Goal: Task Accomplishment & Management: Manage account settings

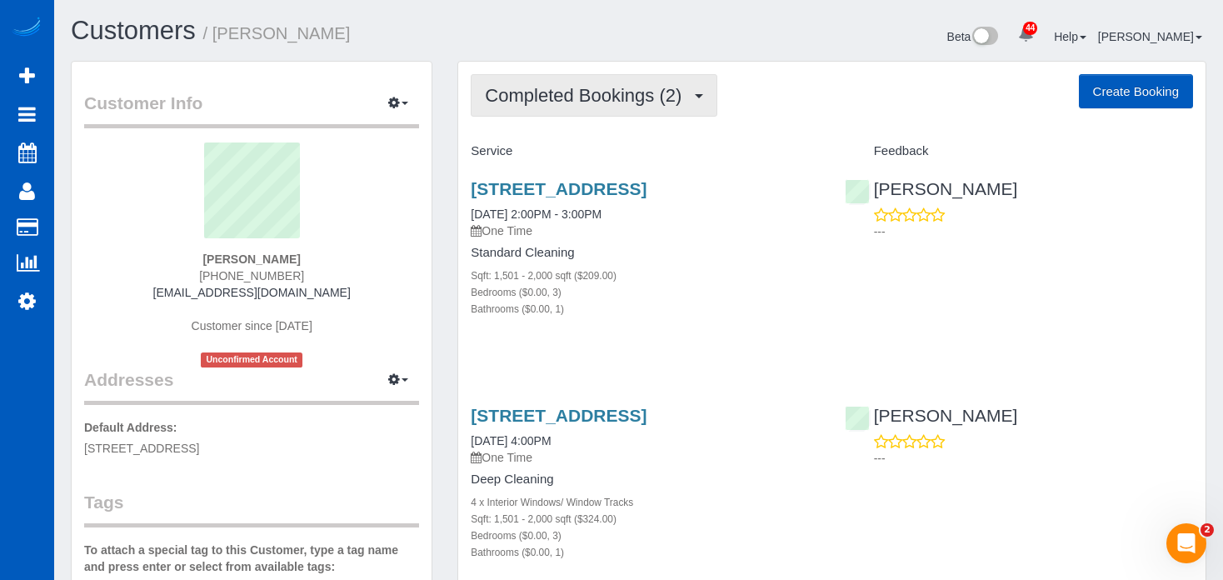
click at [611, 101] on span "Completed Bookings (2)" at bounding box center [587, 95] width 205 height 21
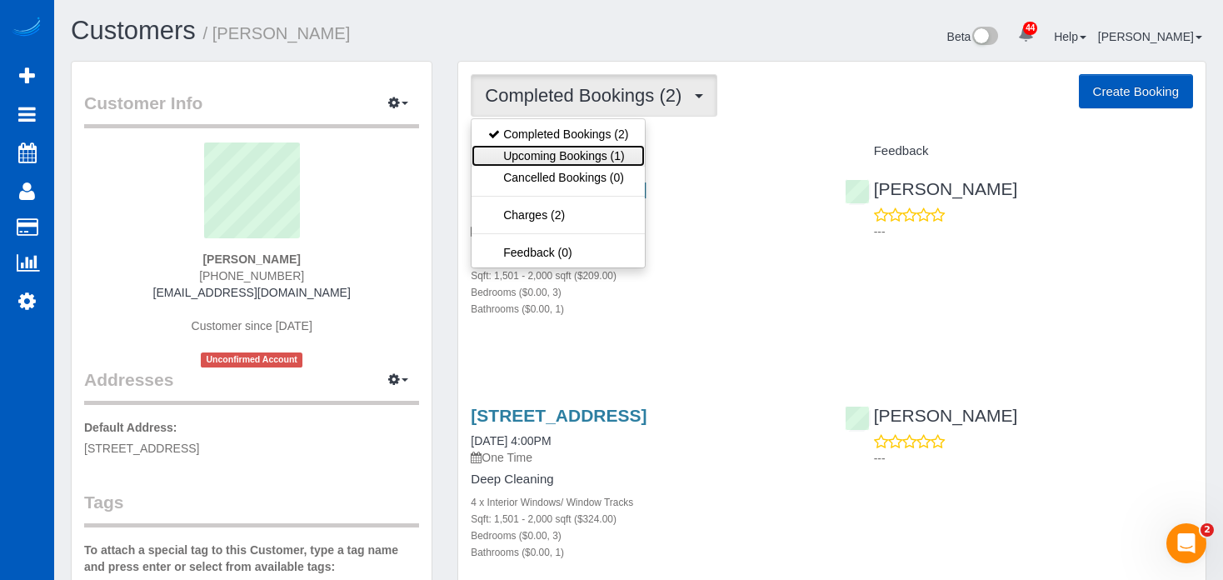
click at [588, 157] on link "Upcoming Bookings (1)" at bounding box center [558, 156] width 173 height 22
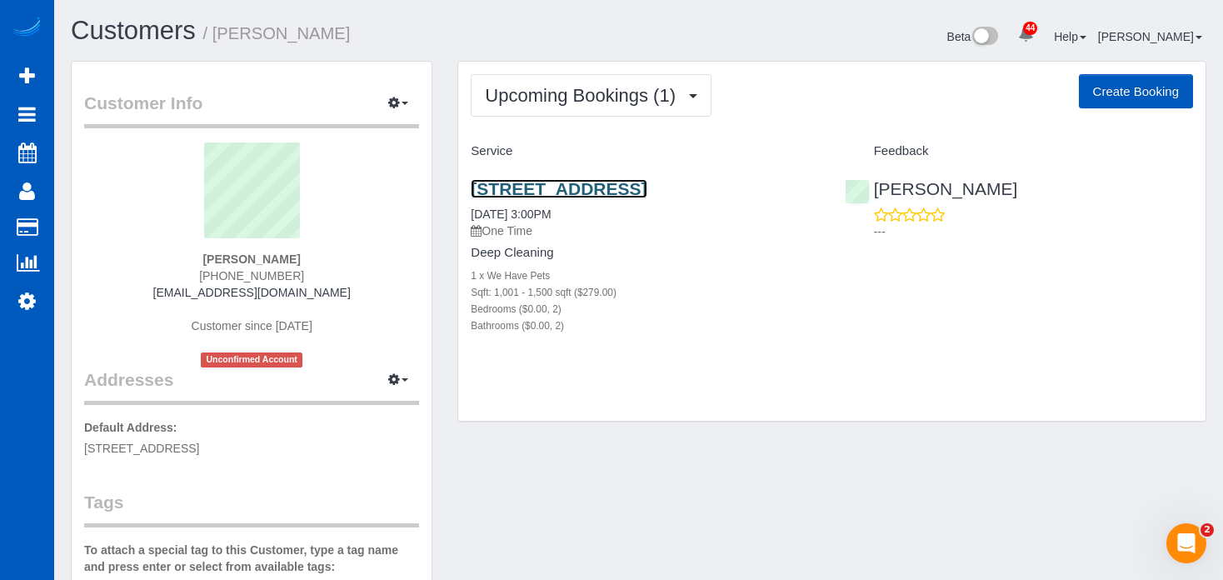
click at [621, 187] on link "7847 Meandering Path Ave, Las Vegas, NV 89131" at bounding box center [559, 188] width 176 height 19
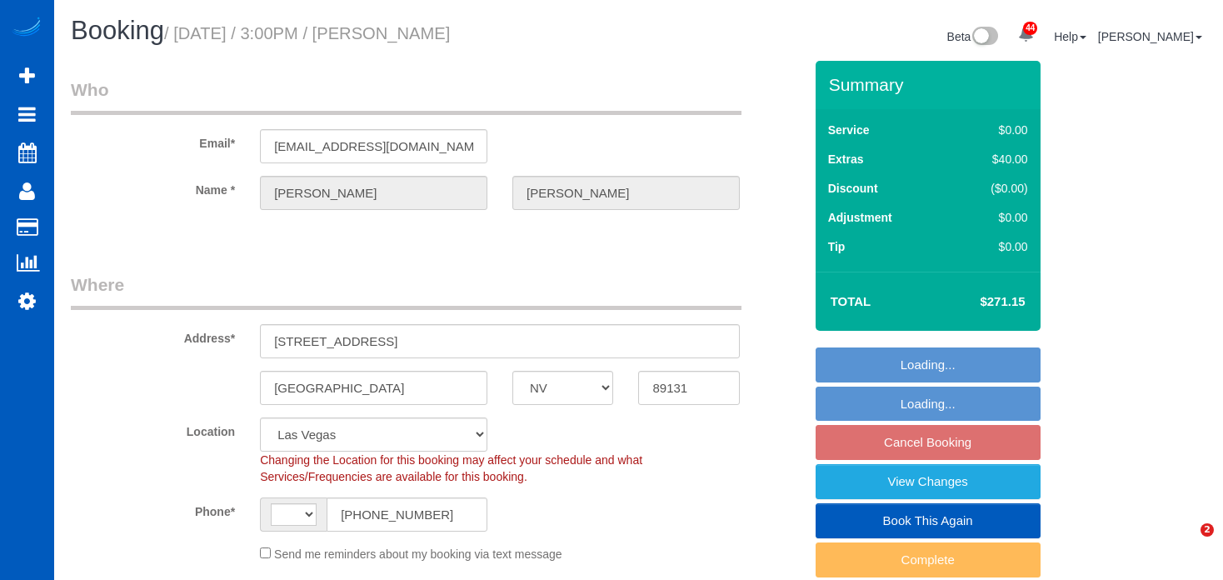
select select "NV"
select select "string:[GEOGRAPHIC_DATA]"
select select "object:1064"
select select "199"
select select "1001"
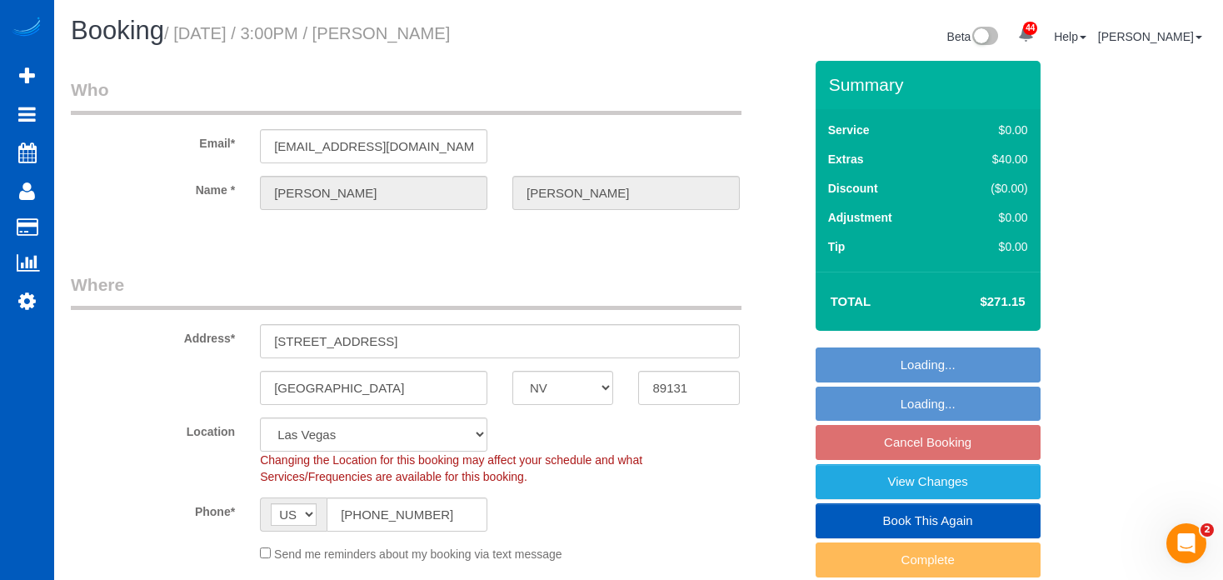
select select "2"
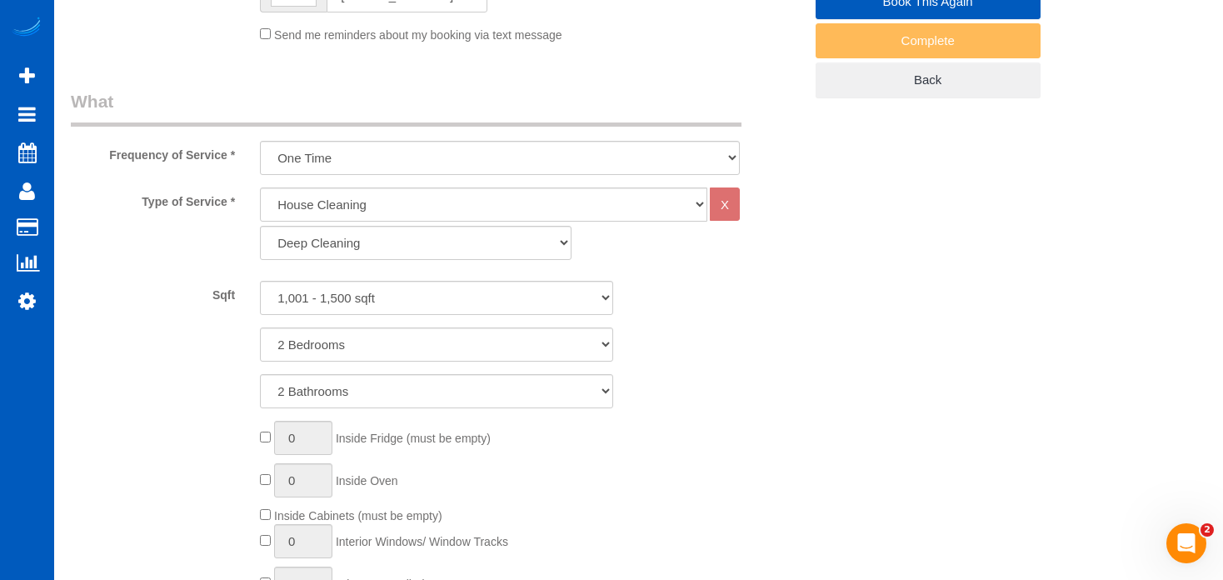
select select "1001"
select select "2"
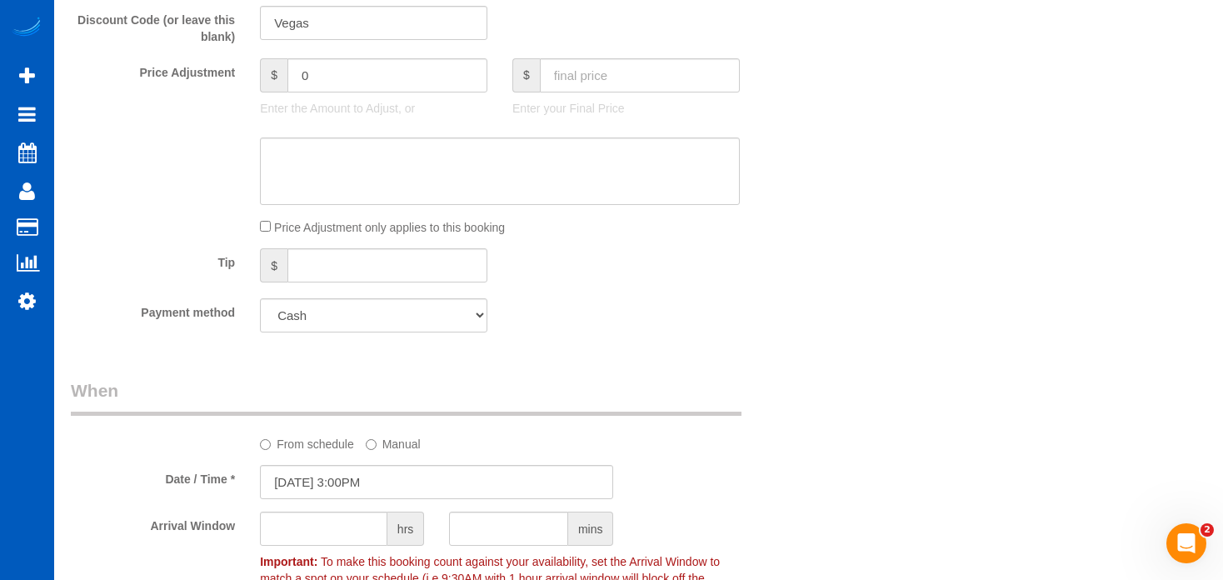
scroll to position [1322, 0]
drag, startPoint x: 366, startPoint y: 313, endPoint x: 368, endPoint y: 365, distance: 51.7
click at [368, 365] on div "Who Email* [EMAIL_ADDRESS][DOMAIN_NAME] Name * [PERSON_NAME][GEOGRAPHIC_DATA] W…" at bounding box center [436, 177] width 757 height 2877
click at [662, 321] on div "Payment method Visa - 7773 - 10/2026 (Default) Add Credit Card ─────────────── …" at bounding box center [436, 313] width 757 height 34
click at [424, 321] on select "Visa - 7773 - 10/2026 (Default) Add Credit Card ─────────────── Cash Check Payp…" at bounding box center [373, 313] width 227 height 34
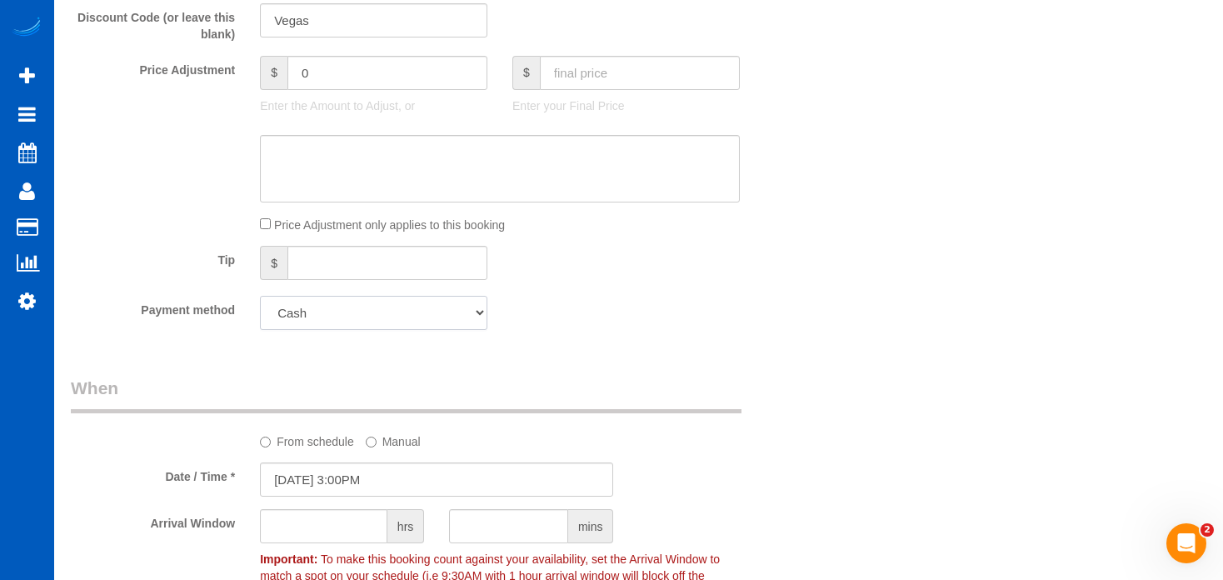
click at [424, 321] on select "Visa - 7773 - 10/2026 (Default) Add Credit Card ─────────────── Cash Check Payp…" at bounding box center [373, 313] width 227 height 34
click at [435, 322] on select "Visa - 7773 - 10/2026 (Default) Add Credit Card ─────────────── Cash Check Payp…" at bounding box center [373, 313] width 227 height 34
select select "string:fspay"
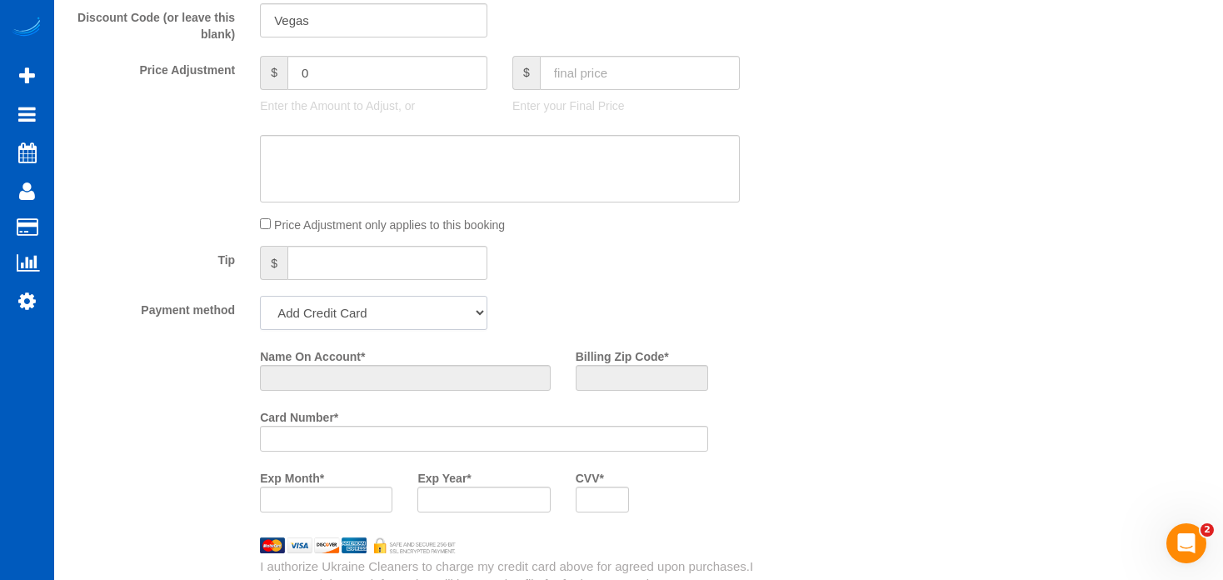
scroll to position [1572, 0]
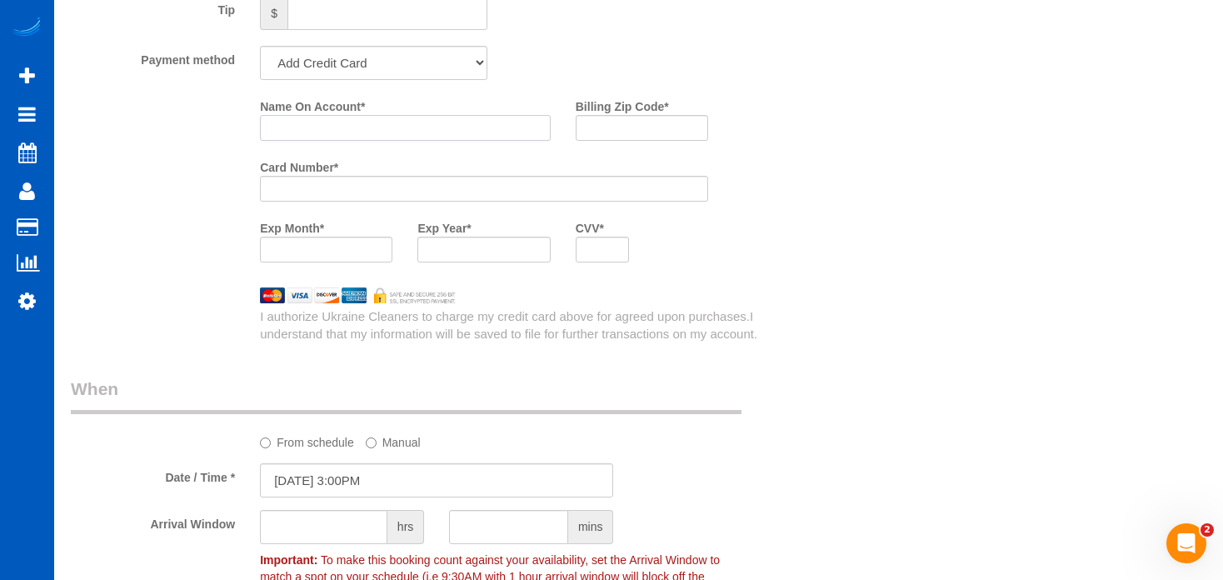
click at [486, 127] on input "Name On Account *" at bounding box center [405, 128] width 291 height 26
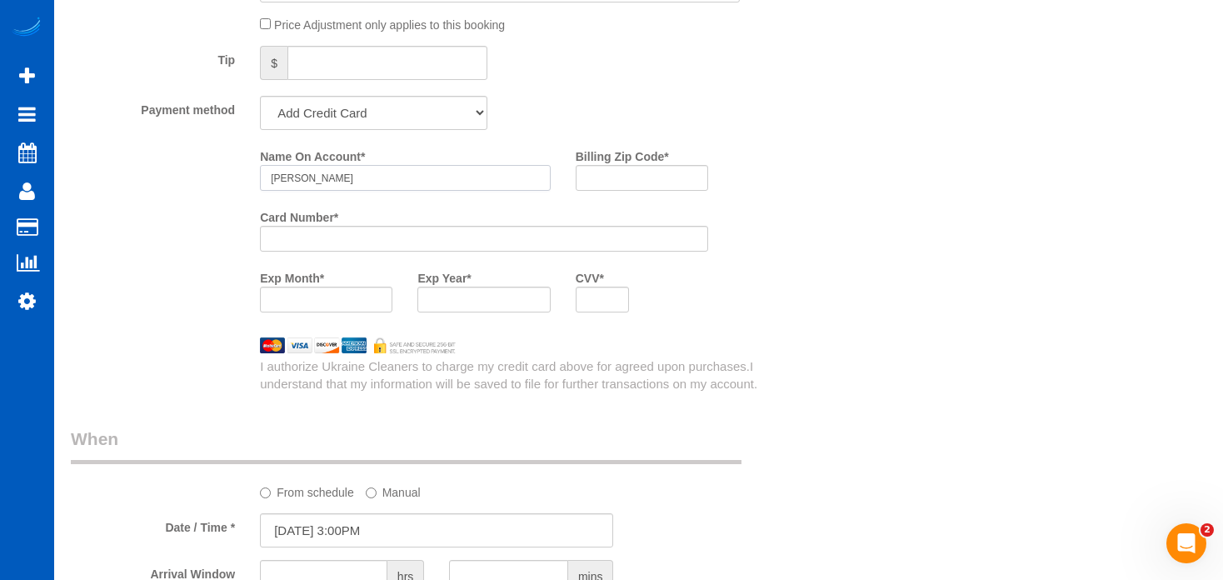
scroll to position [1520, 0]
type input "[PERSON_NAME]"
type input "89131"
click at [433, 122] on select "Visa - 7773 - 10/2026 (Default) Add Credit Card ─────────────── Cash Check Payp…" at bounding box center [373, 115] width 227 height 34
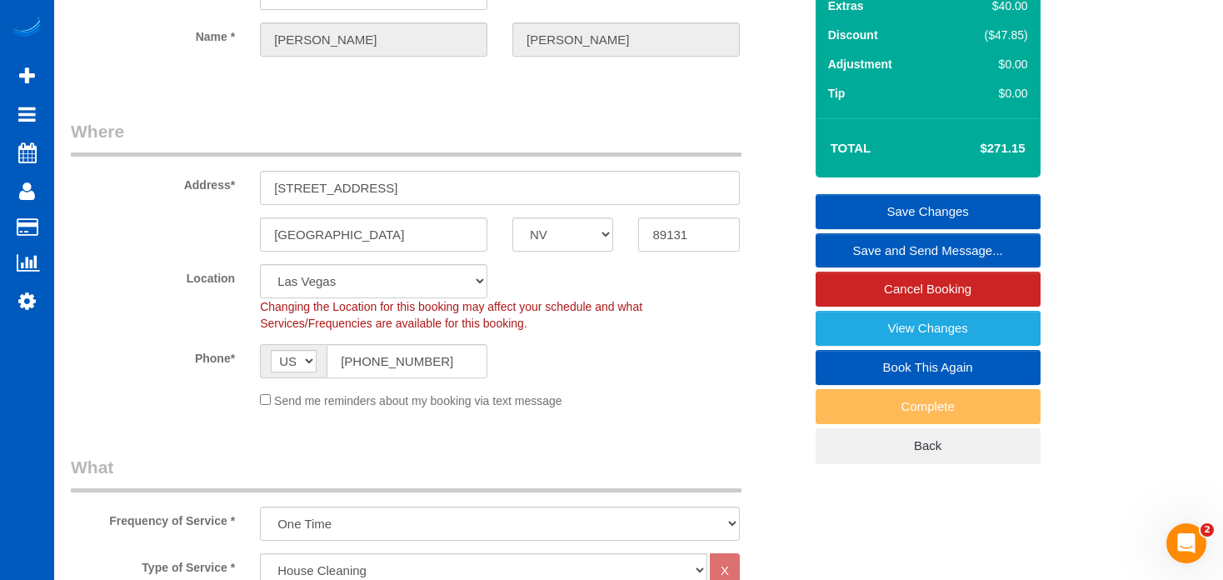
scroll to position [142, 0]
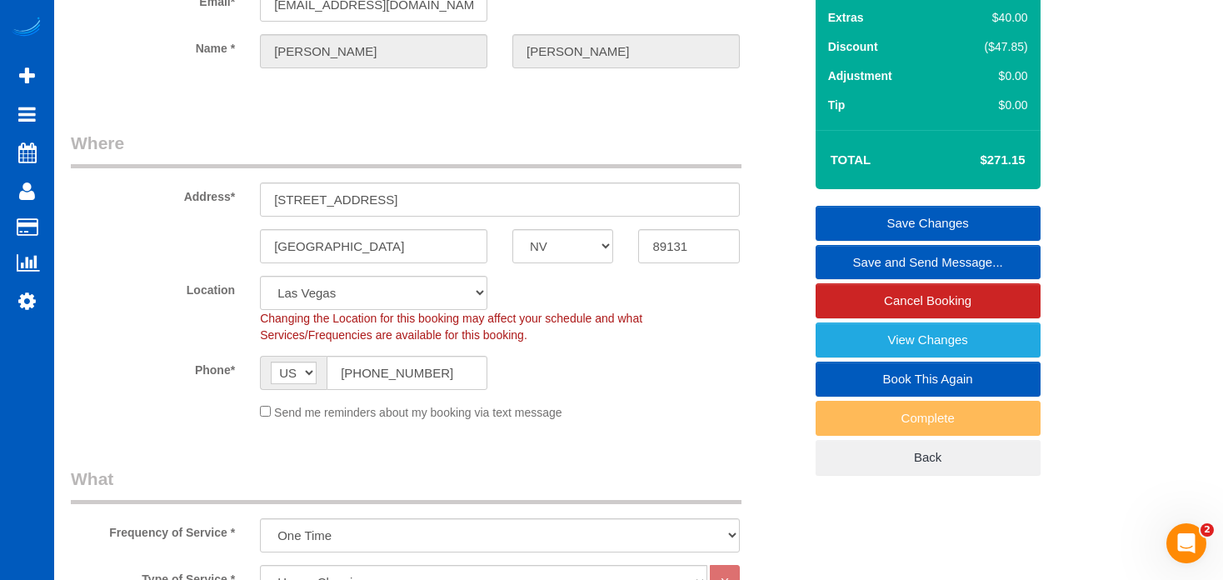
click at [858, 212] on link "Save Changes" at bounding box center [928, 223] width 225 height 35
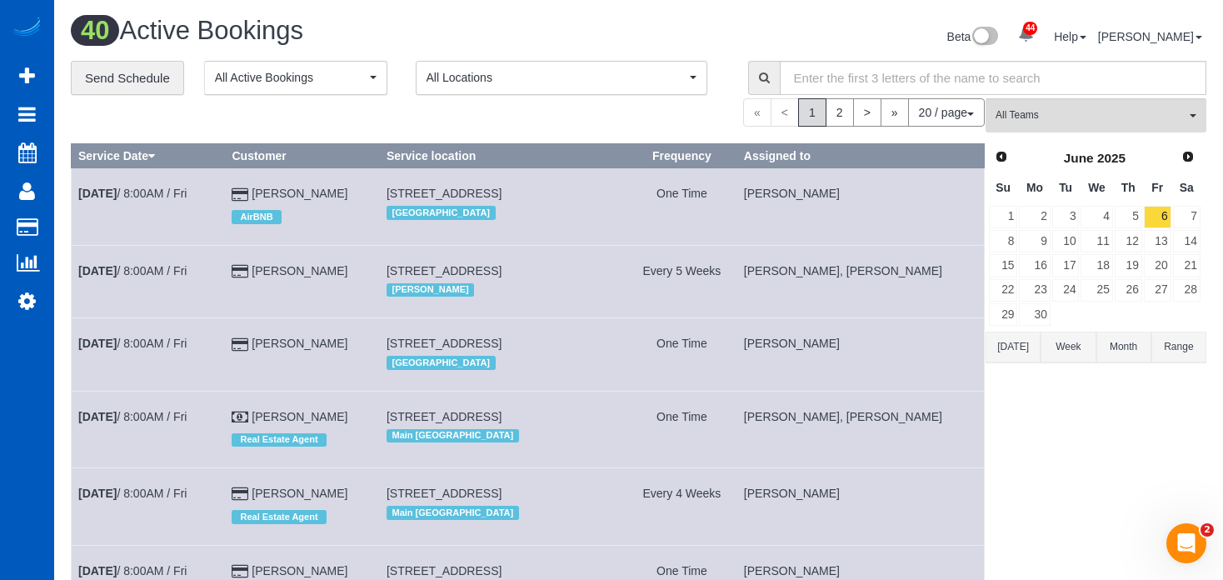
click at [791, 309] on td "[PERSON_NAME], [PERSON_NAME]" at bounding box center [859, 281] width 247 height 72
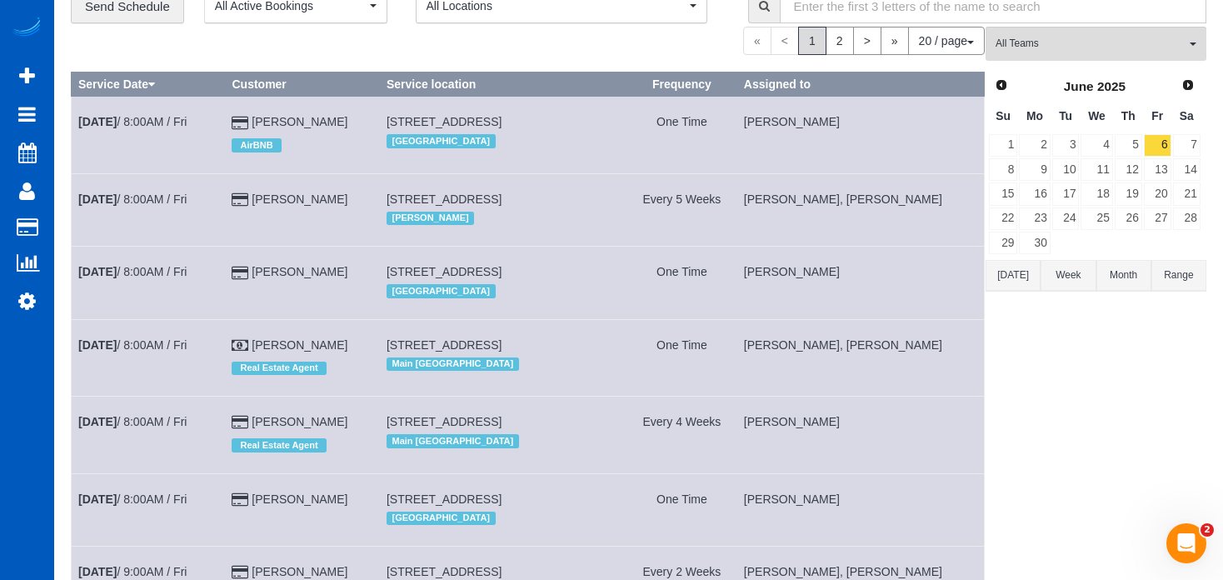
click at [606, 357] on td "[STREET_ADDRESS] Main [GEOGRAPHIC_DATA]" at bounding box center [502, 357] width 247 height 77
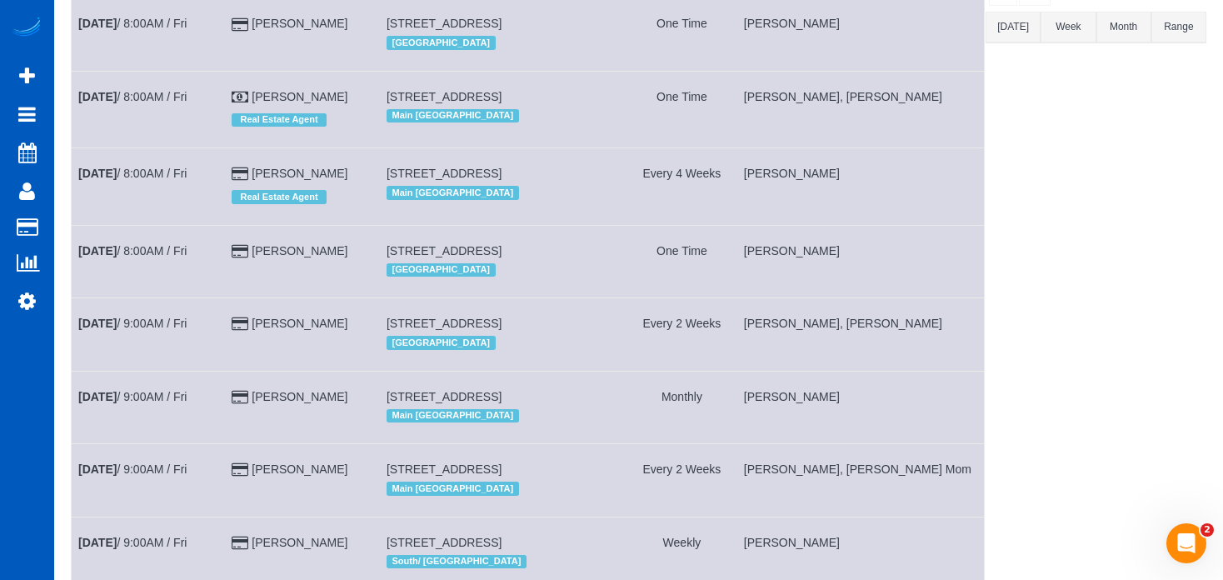
scroll to position [332, 0]
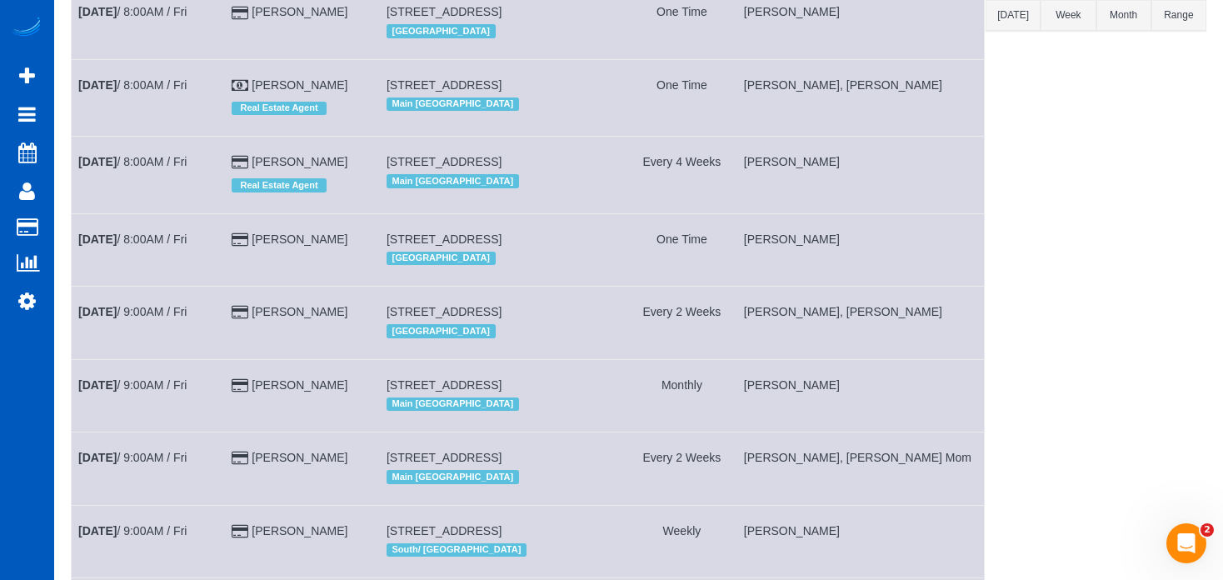
click at [626, 213] on td "[STREET_ADDRESS] Main [GEOGRAPHIC_DATA]" at bounding box center [502, 175] width 247 height 77
click at [801, 213] on td "[PERSON_NAME]" at bounding box center [859, 175] width 247 height 77
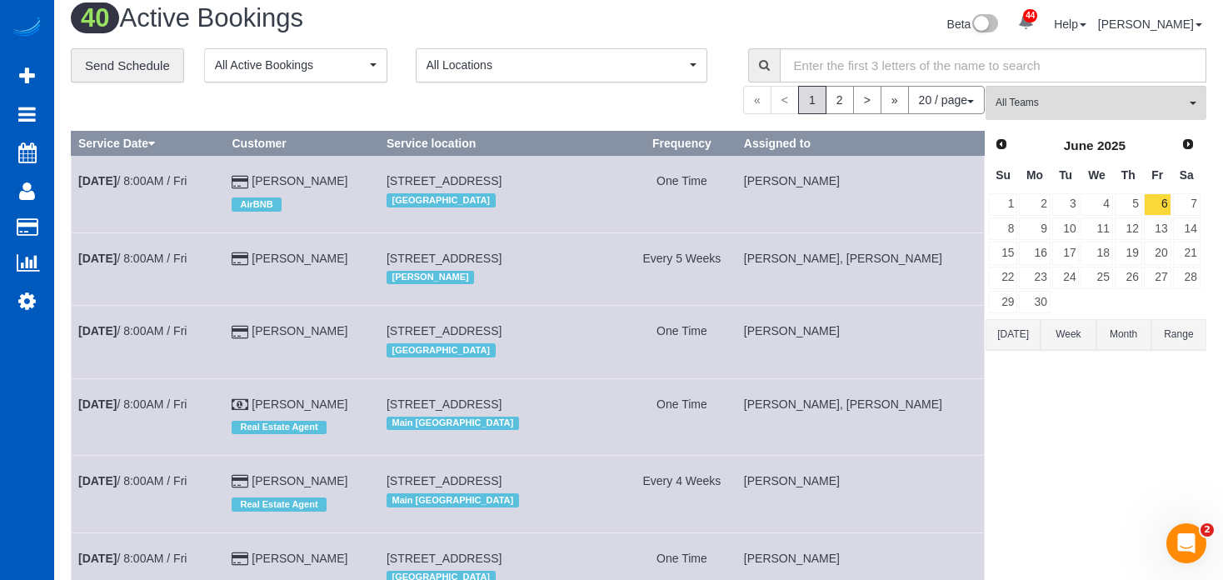
scroll to position [12, 0]
click at [664, 282] on td "Every 5 Weeks" at bounding box center [682, 269] width 110 height 72
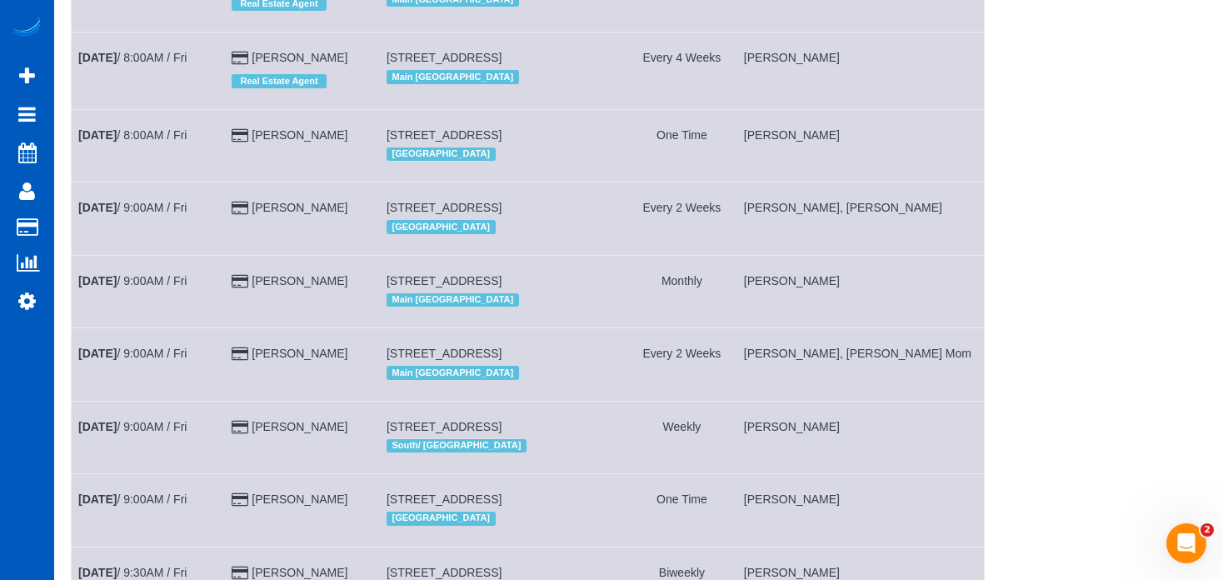
scroll to position [440, 0]
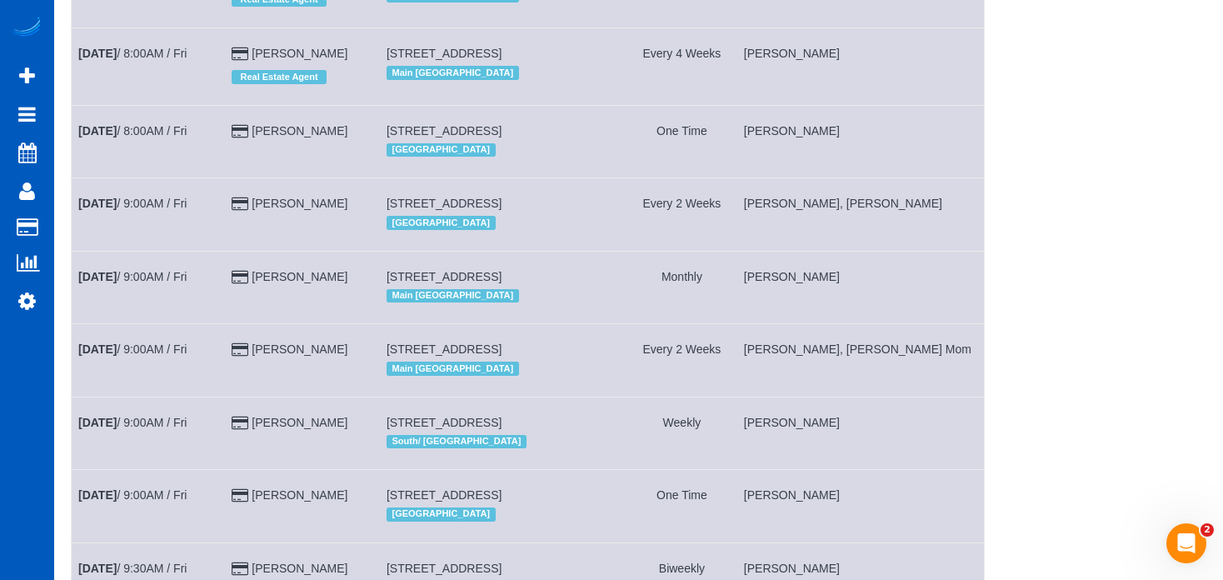
click at [485, 60] on span "[STREET_ADDRESS]" at bounding box center [444, 53] width 115 height 13
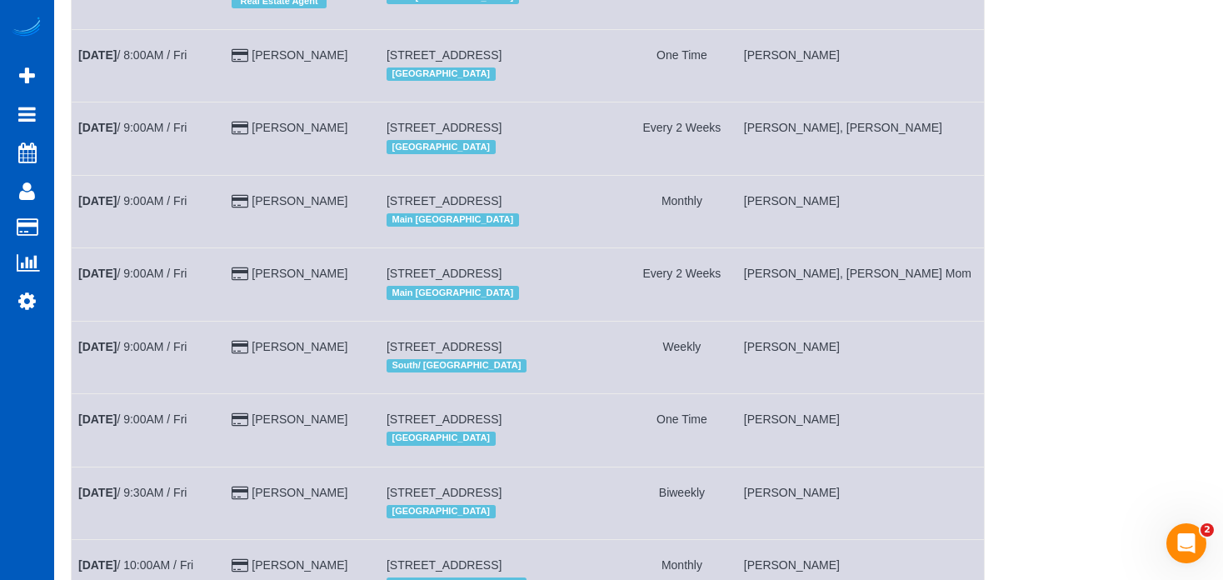
scroll to position [517, 0]
click at [485, 61] on span "[STREET_ADDRESS]" at bounding box center [444, 53] width 115 height 13
click at [611, 101] on td "[STREET_ADDRESS] [GEOGRAPHIC_DATA]" at bounding box center [502, 64] width 247 height 72
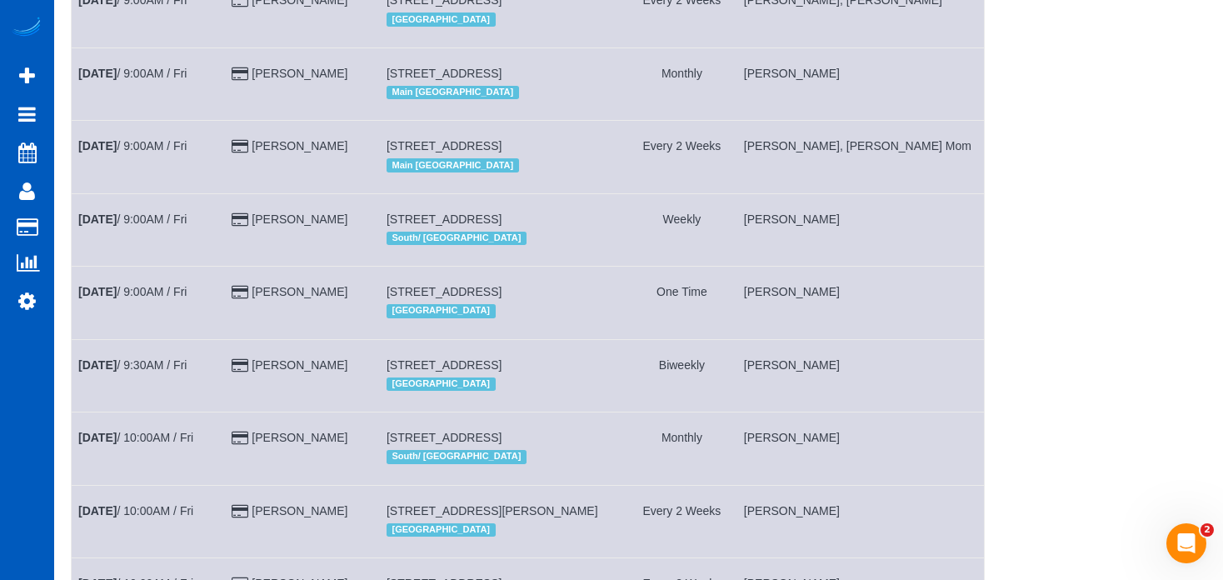
click at [611, 103] on div "Main [GEOGRAPHIC_DATA]" at bounding box center [503, 93] width 233 height 22
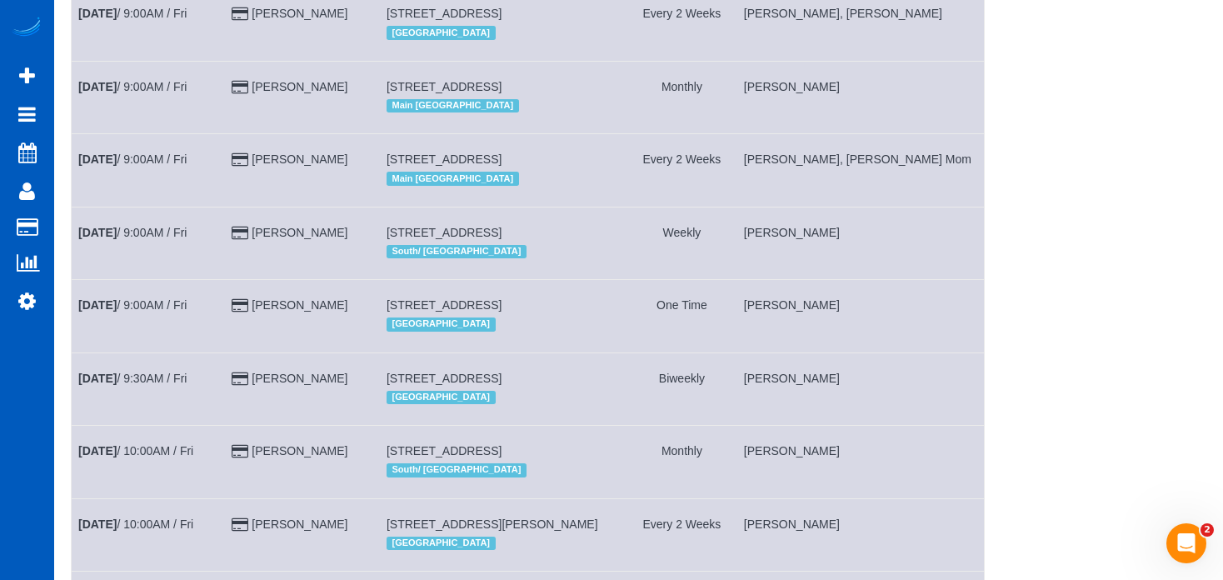
click at [611, 124] on td "[STREET_ADDRESS] Main [GEOGRAPHIC_DATA]" at bounding box center [502, 97] width 247 height 72
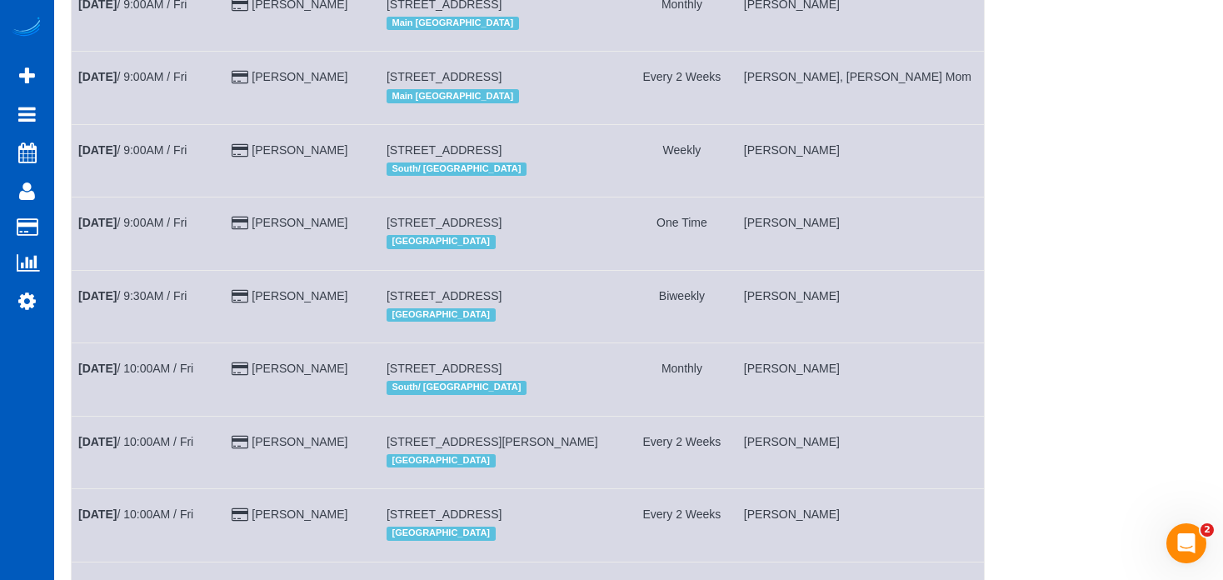
scroll to position [718, 0]
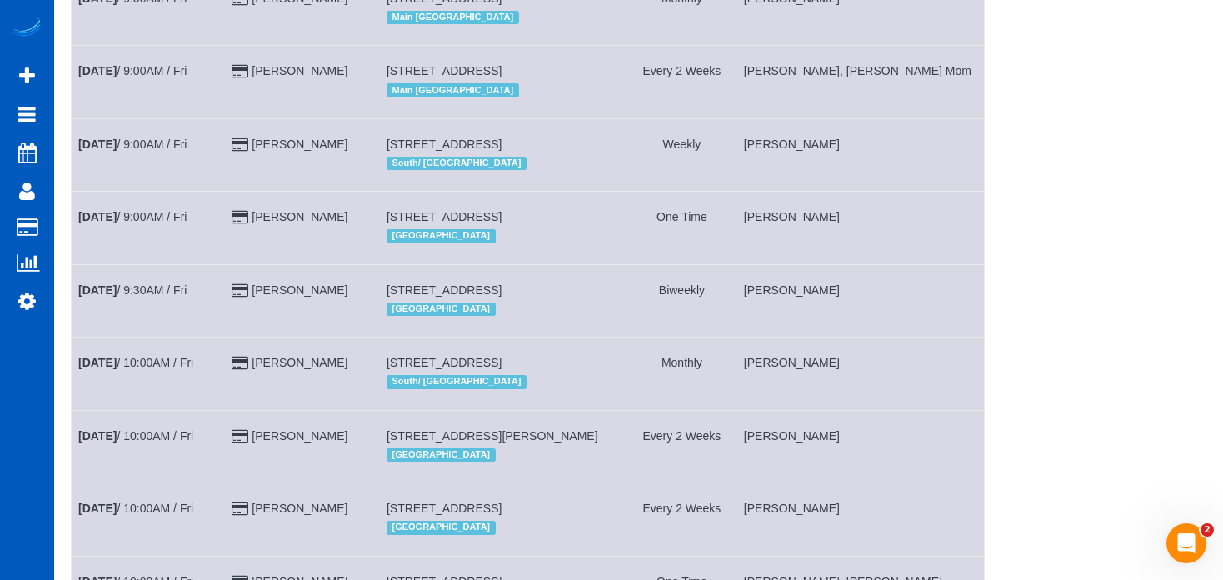
click at [611, 101] on div "Main [GEOGRAPHIC_DATA]" at bounding box center [503, 90] width 233 height 22
drag, startPoint x: 709, startPoint y: 152, endPoint x: 676, endPoint y: 91, distance: 69.7
click at [676, 91] on td "Every 2 Weeks" at bounding box center [682, 82] width 110 height 72
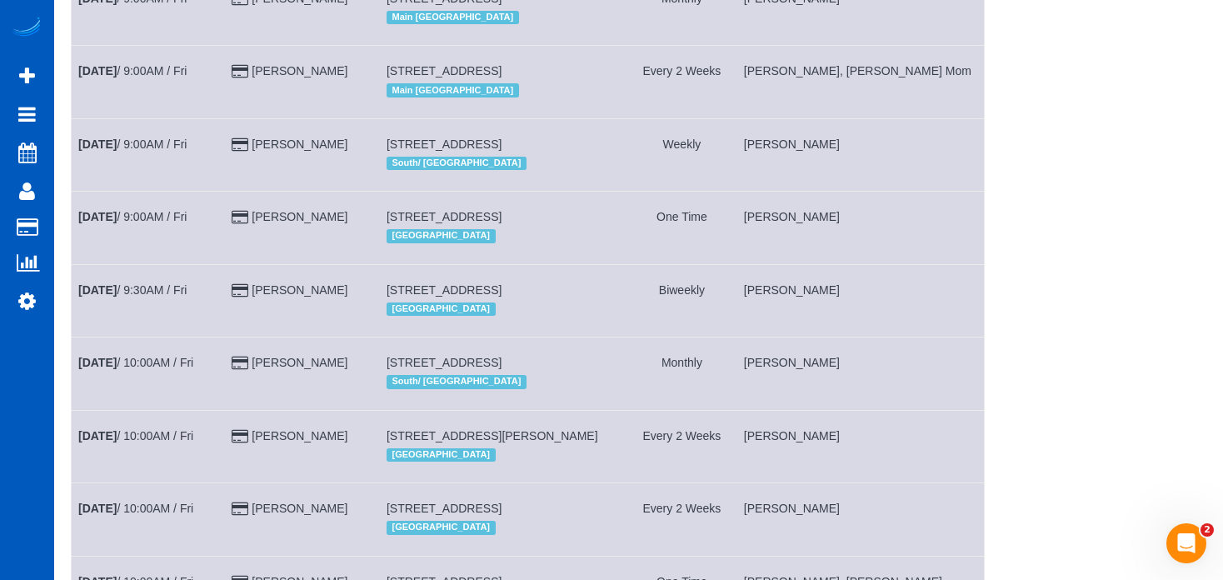
click at [907, 118] on td "[PERSON_NAME], [PERSON_NAME] Mom" at bounding box center [859, 82] width 247 height 72
click at [924, 118] on td "[PERSON_NAME], [PERSON_NAME] Mom" at bounding box center [859, 82] width 247 height 72
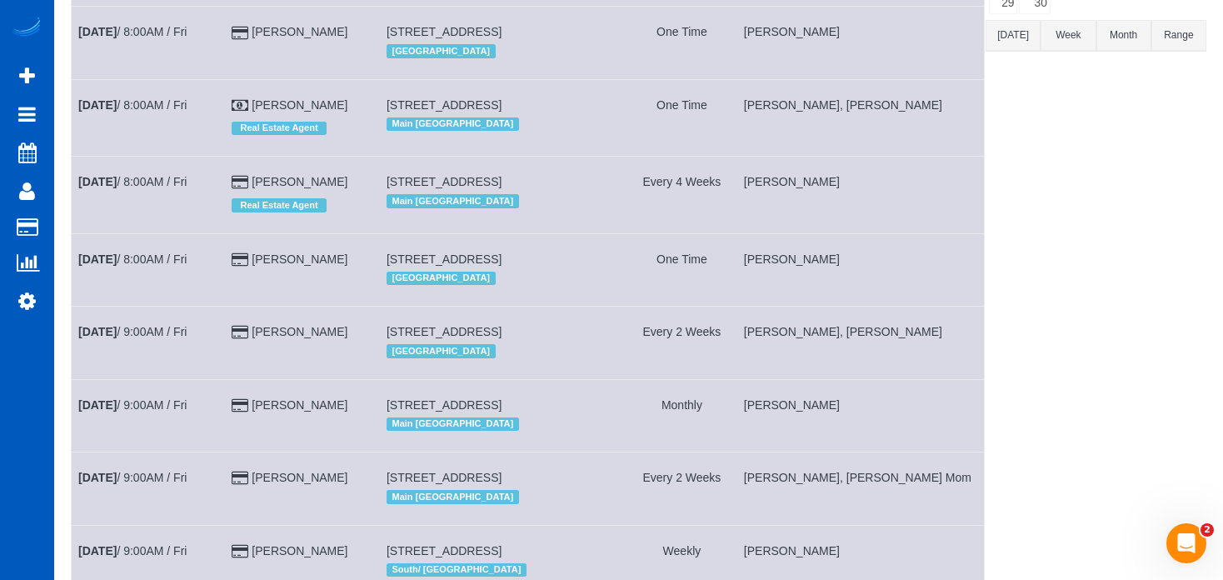
scroll to position [215, 0]
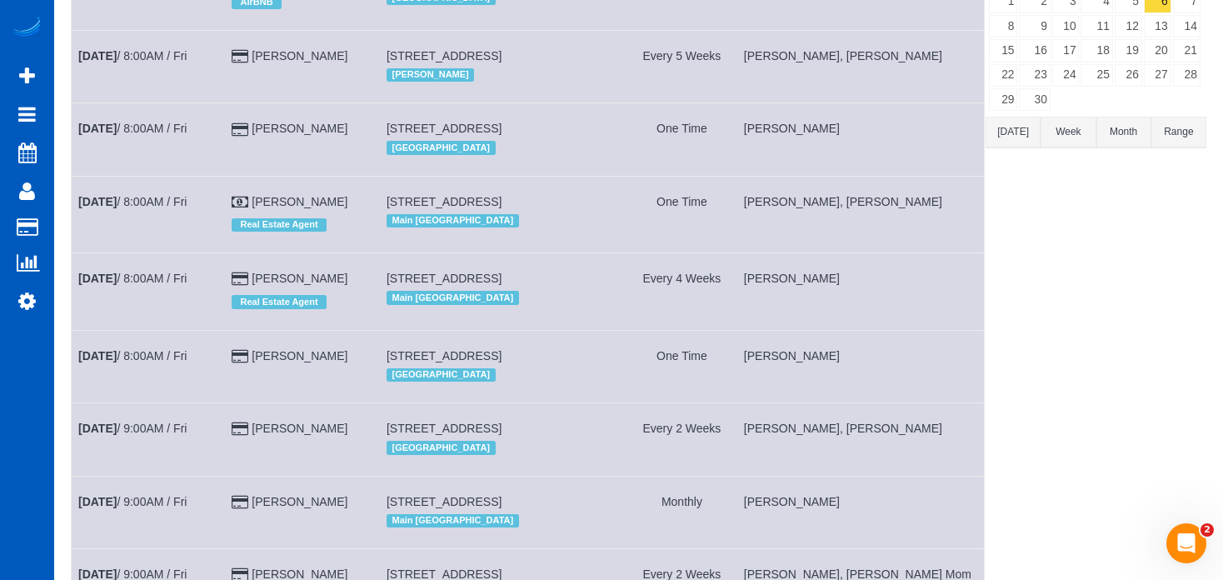
click at [872, 219] on td "[PERSON_NAME], [PERSON_NAME]" at bounding box center [859, 214] width 247 height 77
click at [793, 278] on td "[PERSON_NAME]" at bounding box center [859, 291] width 247 height 77
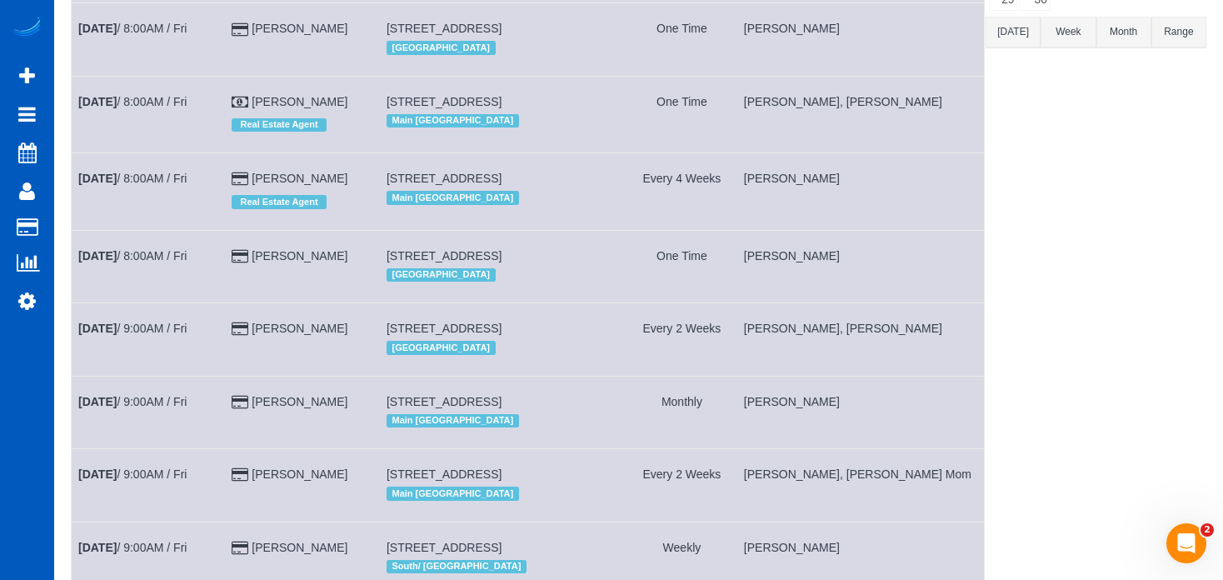
click at [942, 206] on td "[PERSON_NAME]" at bounding box center [859, 191] width 247 height 77
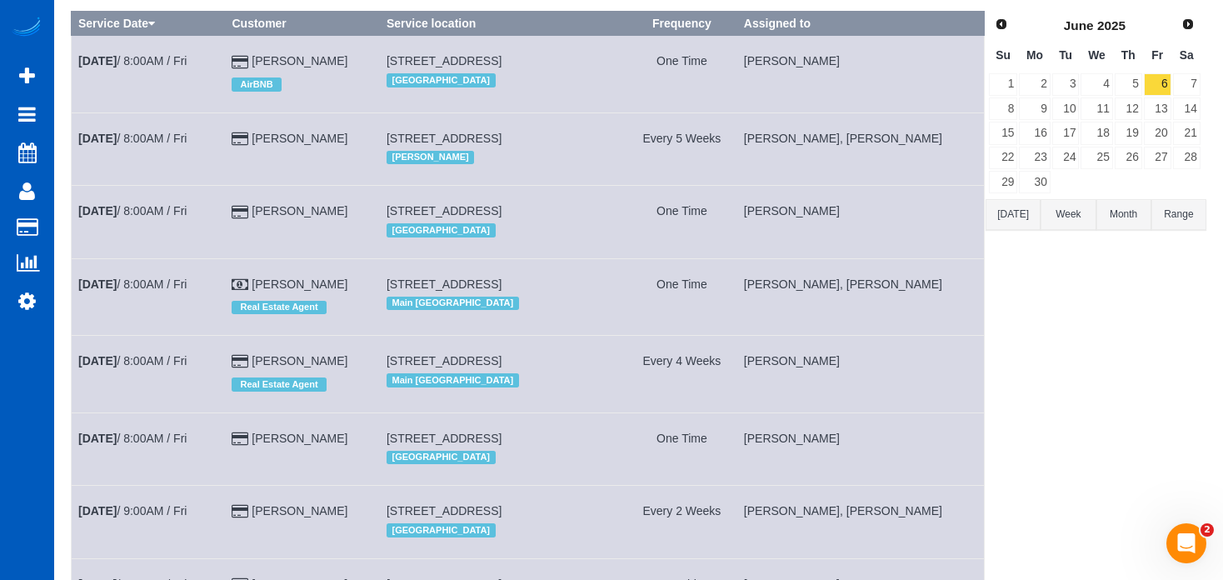
click at [942, 206] on td "[PERSON_NAME]" at bounding box center [859, 222] width 247 height 72
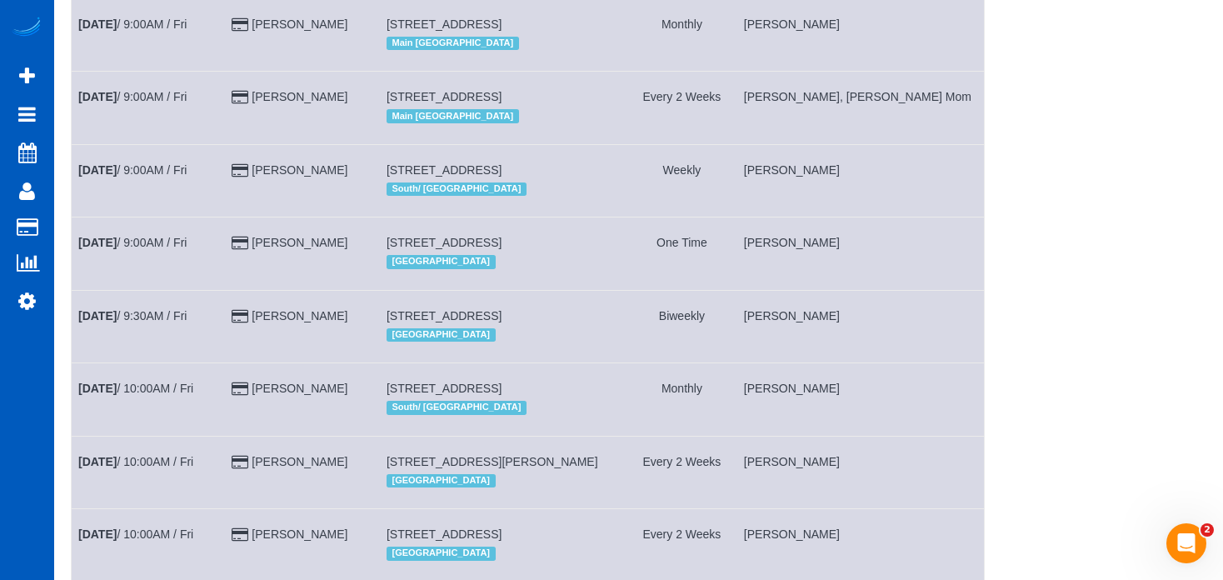
scroll to position [723, 0]
